Goal: Feedback & Contribution: Submit feedback/report problem

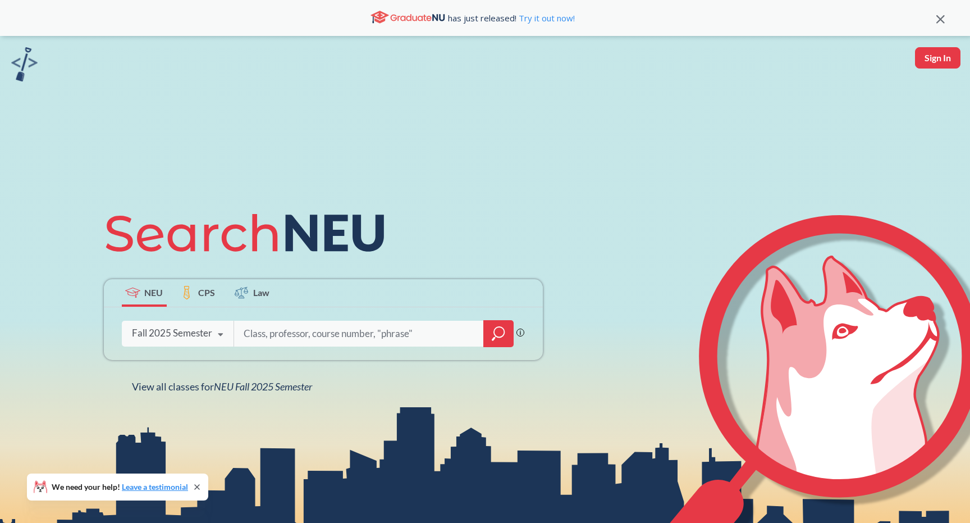
click at [427, 10] on icon at bounding box center [407, 16] width 75 height 16
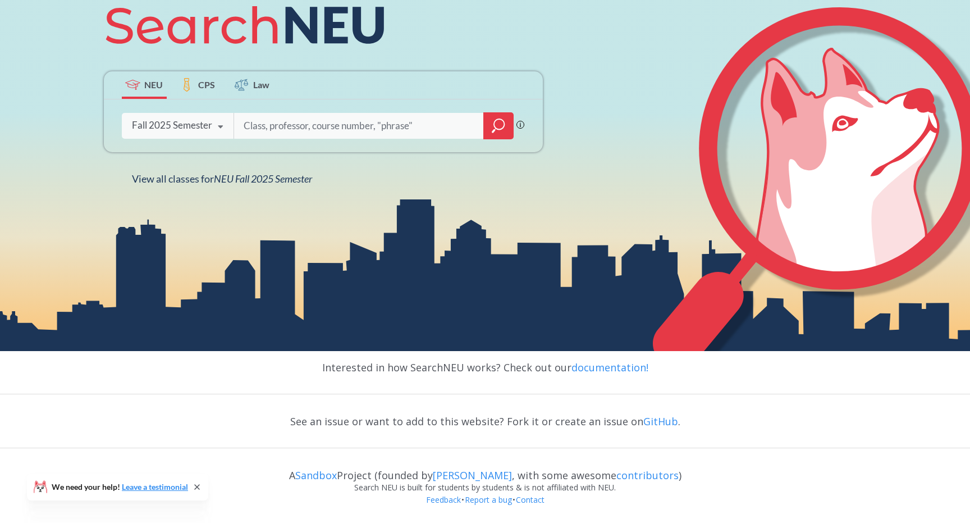
click at [457, 491] on div "Search NEU is built for students by students & is not affiliated with NEU." at bounding box center [485, 487] width 970 height 12
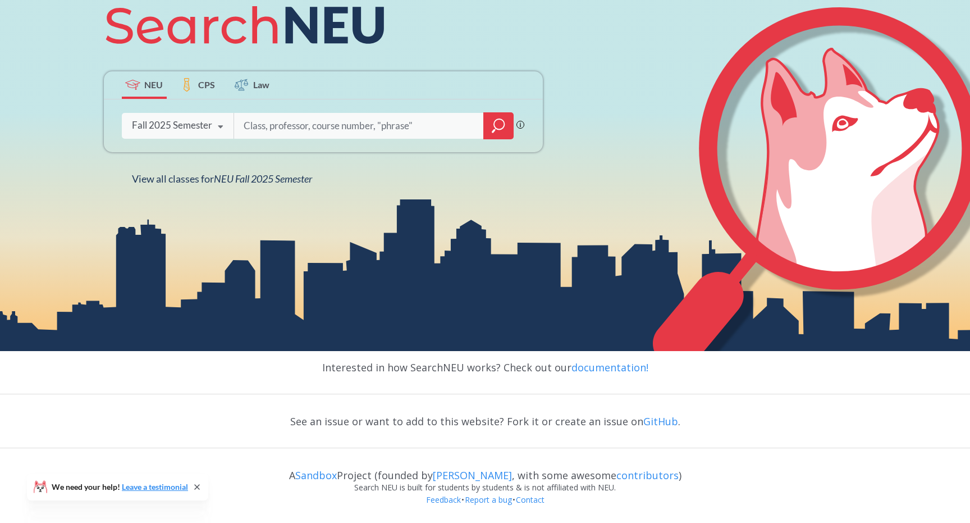
click at [457, 491] on div "Search NEU is built for students by students & is not affiliated with NEU." at bounding box center [485, 487] width 970 height 12
click at [438, 371] on div "Interested in how SearchNEU works? Check out our documentation!" at bounding box center [485, 367] width 970 height 33
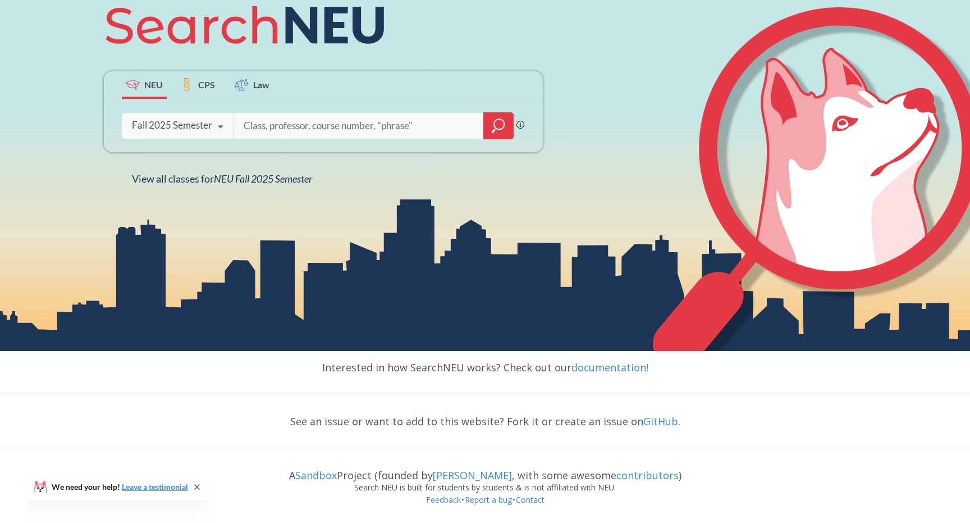
click at [438, 371] on div "Interested in how SearchNEU works? Check out our documentation!" at bounding box center [485, 367] width 970 height 33
click at [470, 372] on div "Interested in how SearchNEU works? Check out our documentation!" at bounding box center [485, 367] width 970 height 33
click at [486, 417] on div "See an issue or want to add to this website? Fork it or create an issue on GitH…" at bounding box center [485, 421] width 970 height 33
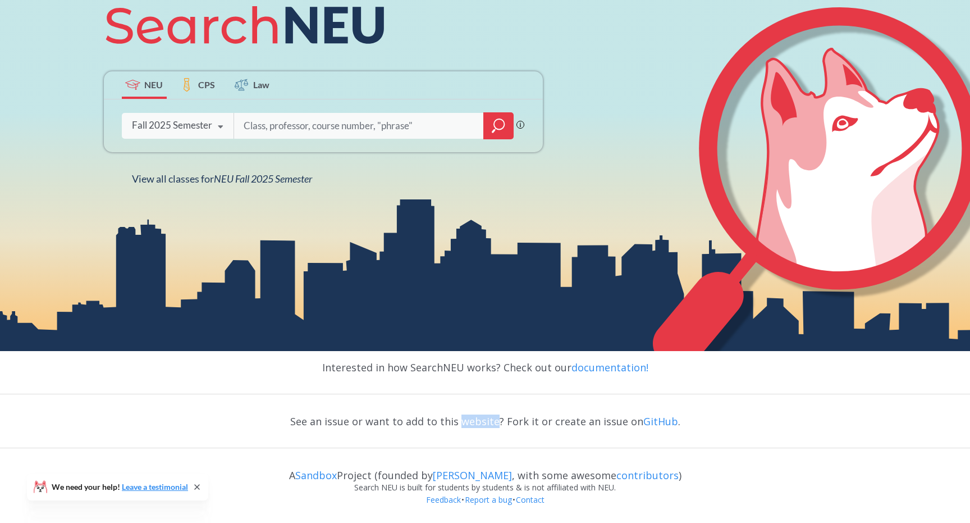
click at [494, 400] on div "Interested in how SearchNEU works? Check out our documentation! See an issue or…" at bounding box center [485, 437] width 970 height 172
click at [438, 498] on link "Feedback" at bounding box center [443, 499] width 36 height 11
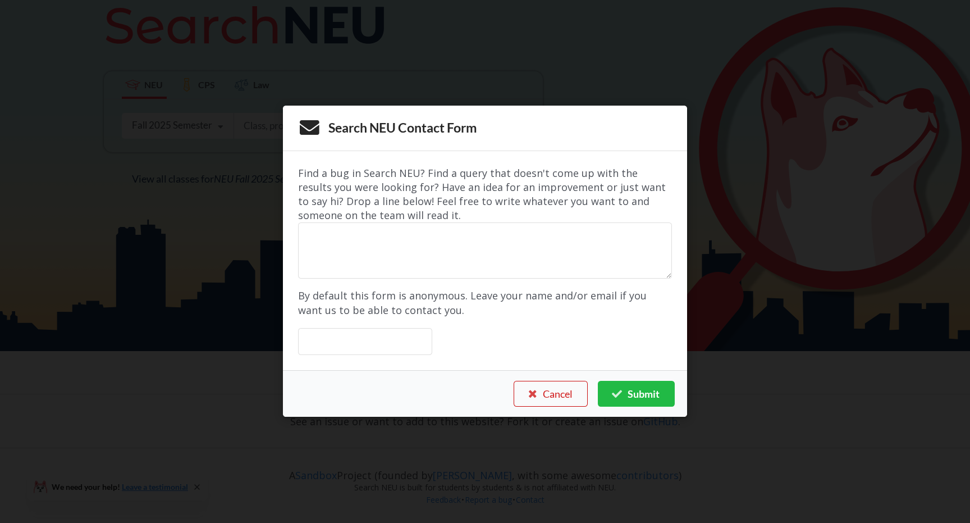
click at [539, 395] on button "Cancel" at bounding box center [551, 394] width 74 height 26
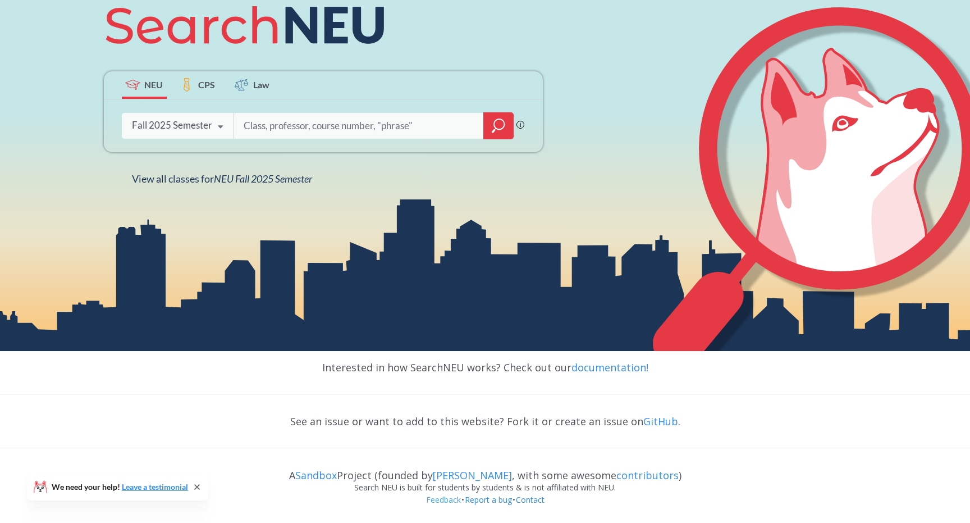
click at [438, 501] on link "Feedback" at bounding box center [443, 499] width 36 height 11
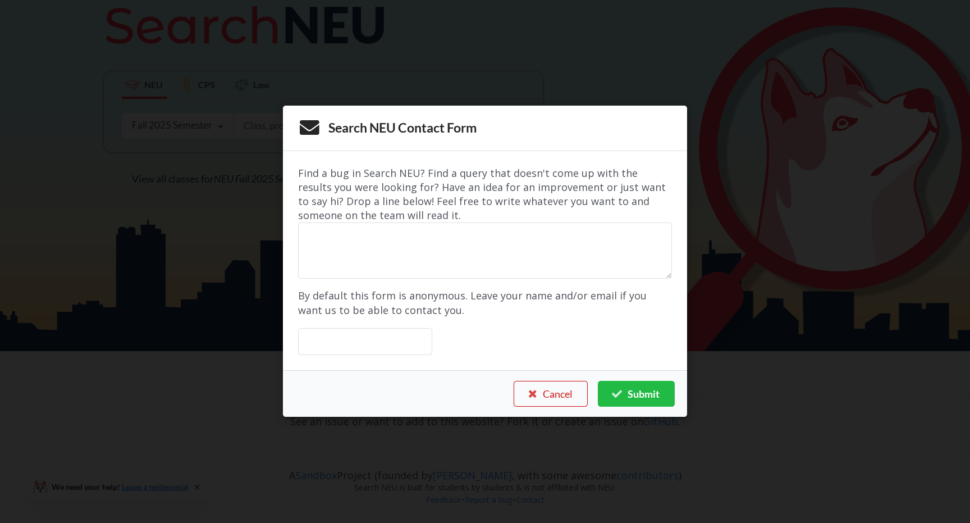
click at [542, 395] on button "Cancel" at bounding box center [551, 394] width 74 height 26
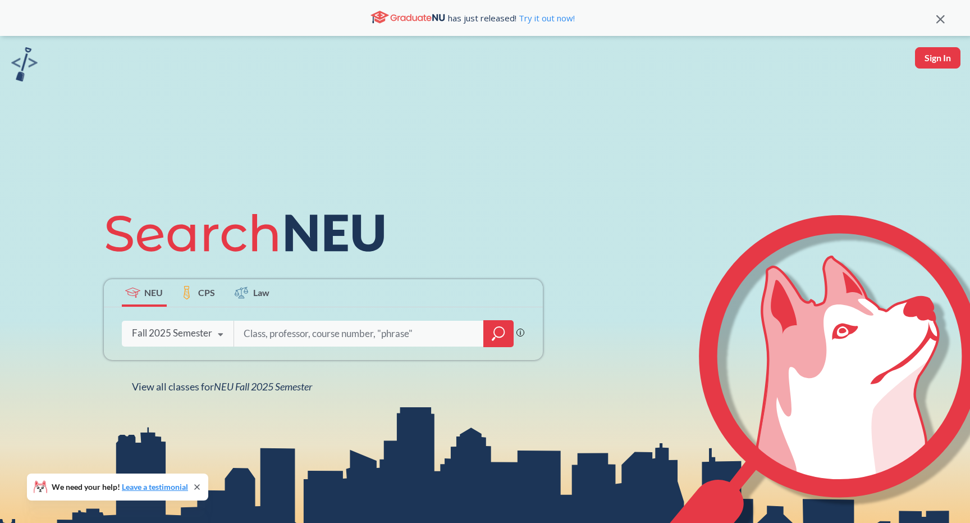
scroll to position [208, 0]
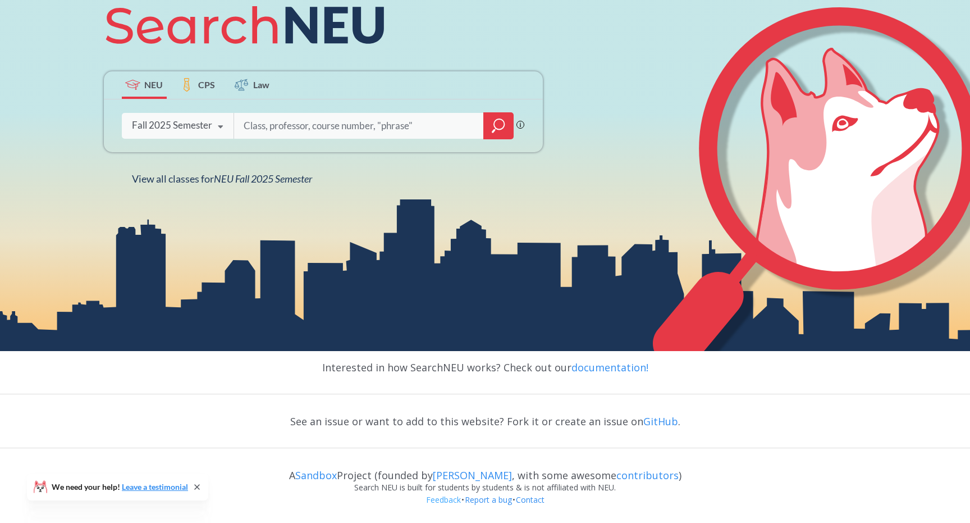
click at [441, 498] on link "Feedback" at bounding box center [443, 499] width 36 height 11
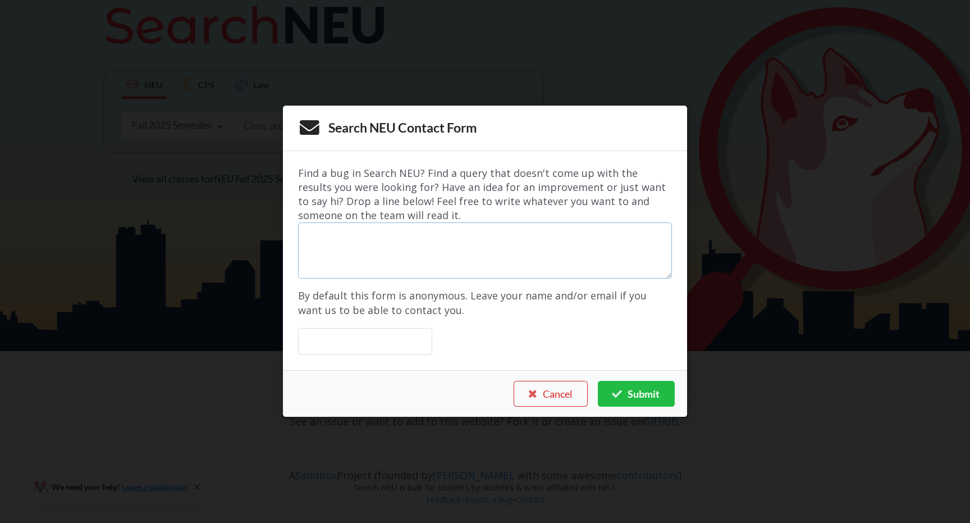
click at [538, 247] on textarea at bounding box center [485, 251] width 374 height 56
click at [524, 297] on p "By default this form is anonymous. Leave your name and/or email if you want us …" at bounding box center [485, 303] width 374 height 29
click at [523, 239] on textarea at bounding box center [485, 251] width 374 height 56
click at [564, 391] on button "Cancel" at bounding box center [551, 394] width 74 height 26
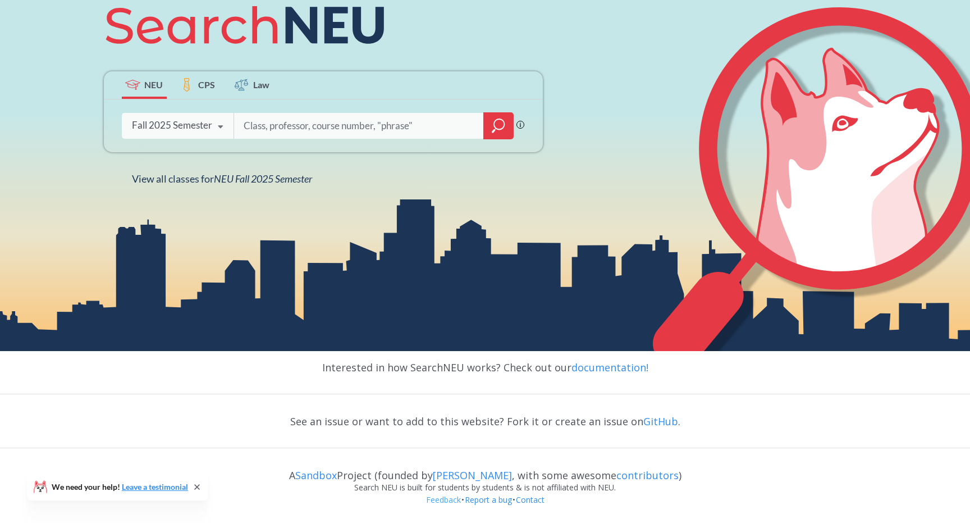
click at [443, 498] on link "Feedback" at bounding box center [443, 499] width 36 height 11
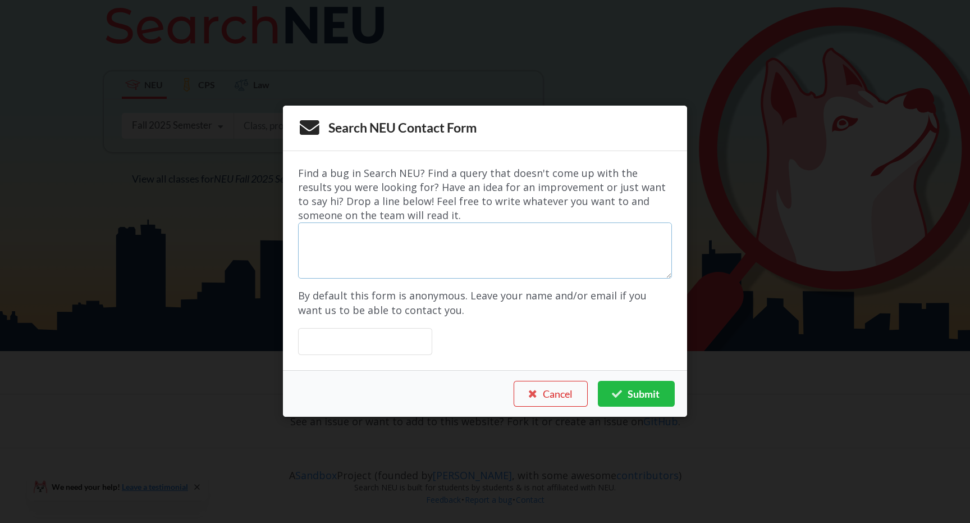
click at [483, 265] on textarea at bounding box center [485, 251] width 374 height 56
type textarea "test"
click at [405, 348] on input "text" at bounding box center [365, 341] width 134 height 27
type input "test"
click at [522, 359] on div "Find a bug in Search NEU? Find a query that doesn't come up with the results yo…" at bounding box center [485, 260] width 404 height 219
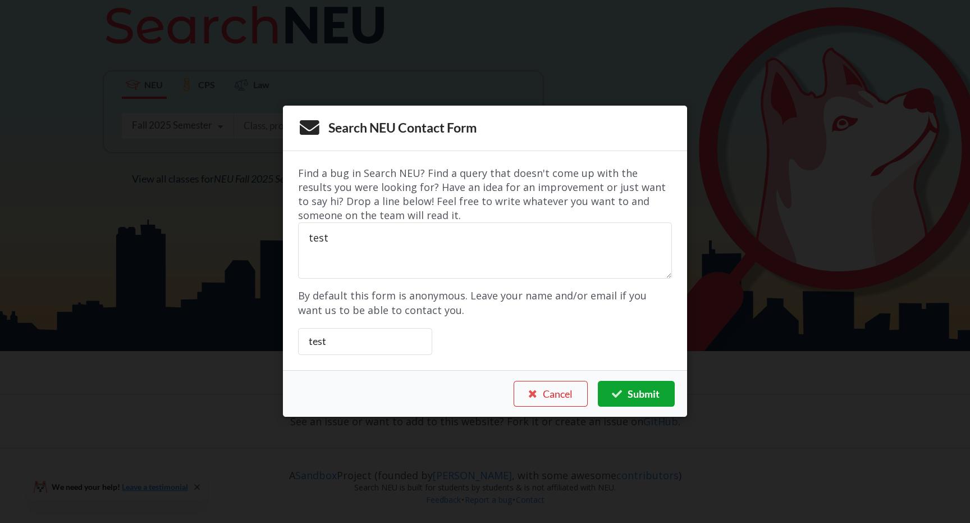
click at [634, 399] on button "Submit" at bounding box center [636, 394] width 76 height 26
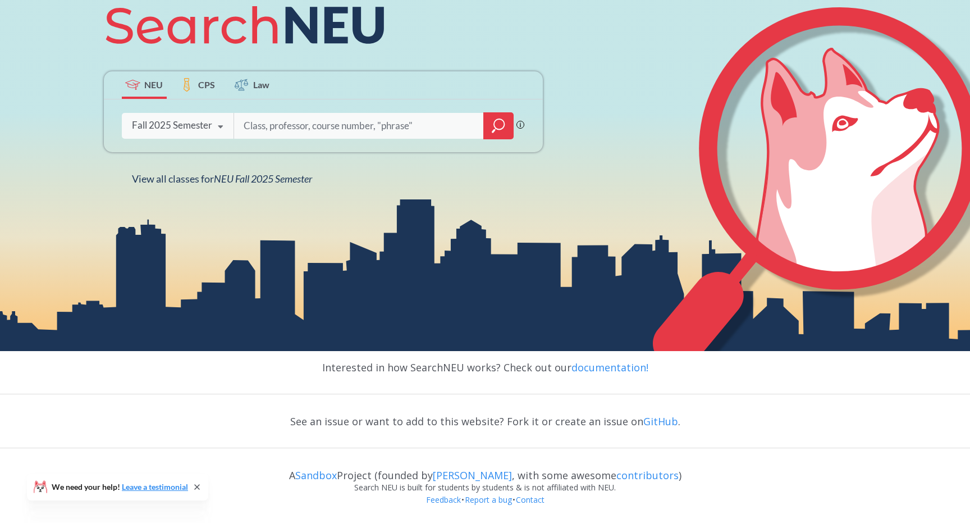
scroll to position [0, 0]
